Goal: Transaction & Acquisition: Purchase product/service

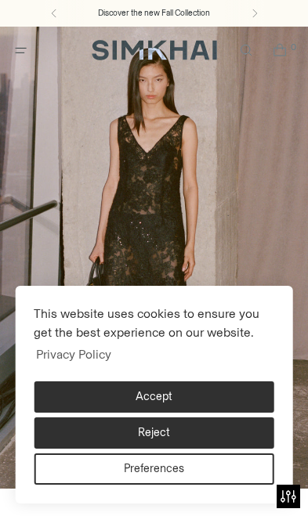
click at [75, 436] on button "Reject" at bounding box center [154, 432] width 240 height 31
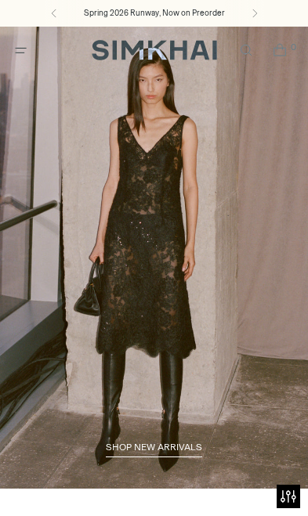
click at [14, 52] on icon "Open menu modal" at bounding box center [21, 50] width 16 height 13
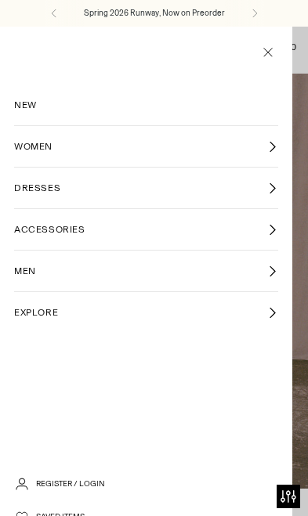
click at [22, 139] on span "WOMEN" at bounding box center [33, 146] width 38 height 14
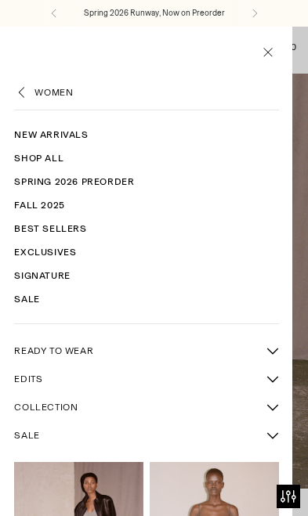
click at [20, 197] on link "Fall 2025" at bounding box center [146, 204] width 264 height 23
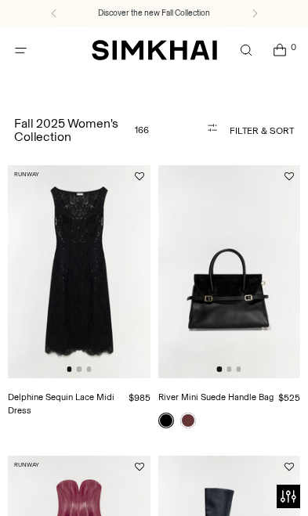
click at [10, 46] on span "Open menu modal" at bounding box center [21, 51] width 26 height 26
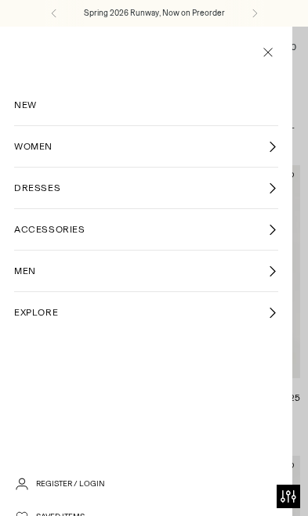
click at [23, 103] on span "NEW" at bounding box center [25, 105] width 23 height 14
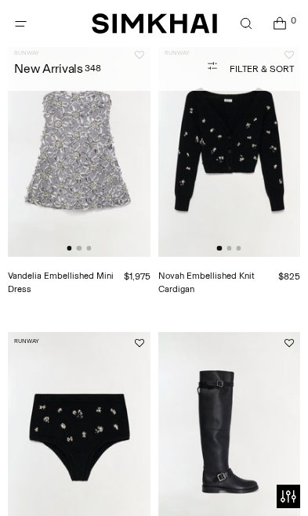
scroll to position [717, 0]
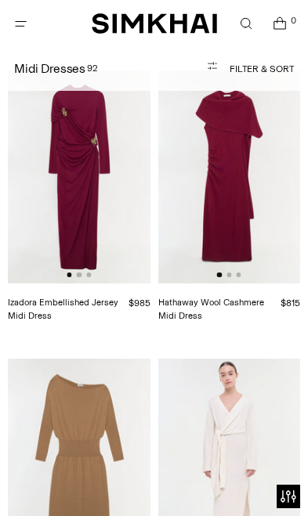
click at [30, 23] on span "Open menu modal" at bounding box center [21, 24] width 26 height 26
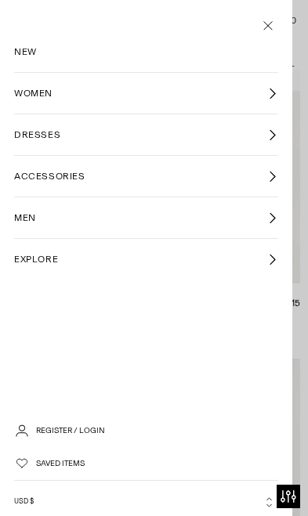
click at [25, 175] on span "ACCESSORIES" at bounding box center [49, 176] width 71 height 14
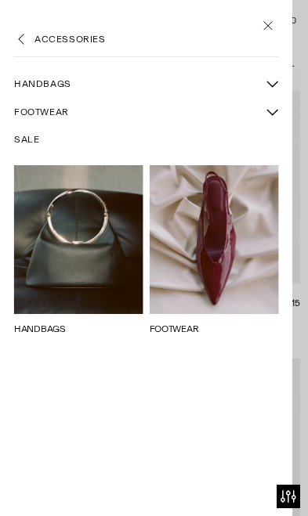
click at [27, 117] on span "FOOTWEAR" at bounding box center [41, 112] width 55 height 14
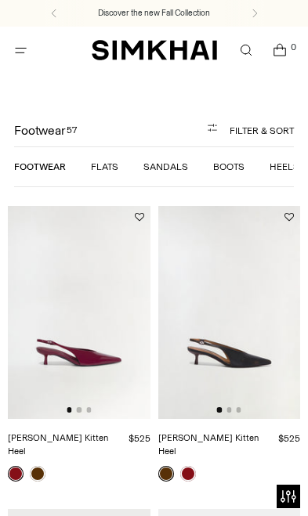
click at [106, 170] on link "Flats" at bounding box center [104, 166] width 27 height 11
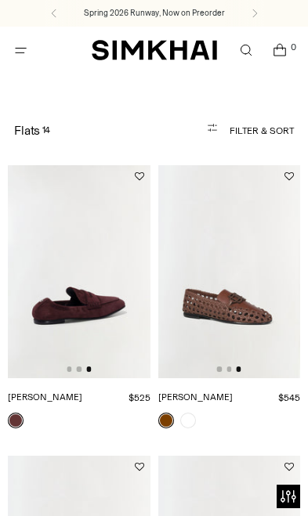
scroll to position [0, 284]
click at [285, 46] on icon "Open cart modal" at bounding box center [279, 50] width 20 height 16
